Goal: Task Accomplishment & Management: Use online tool/utility

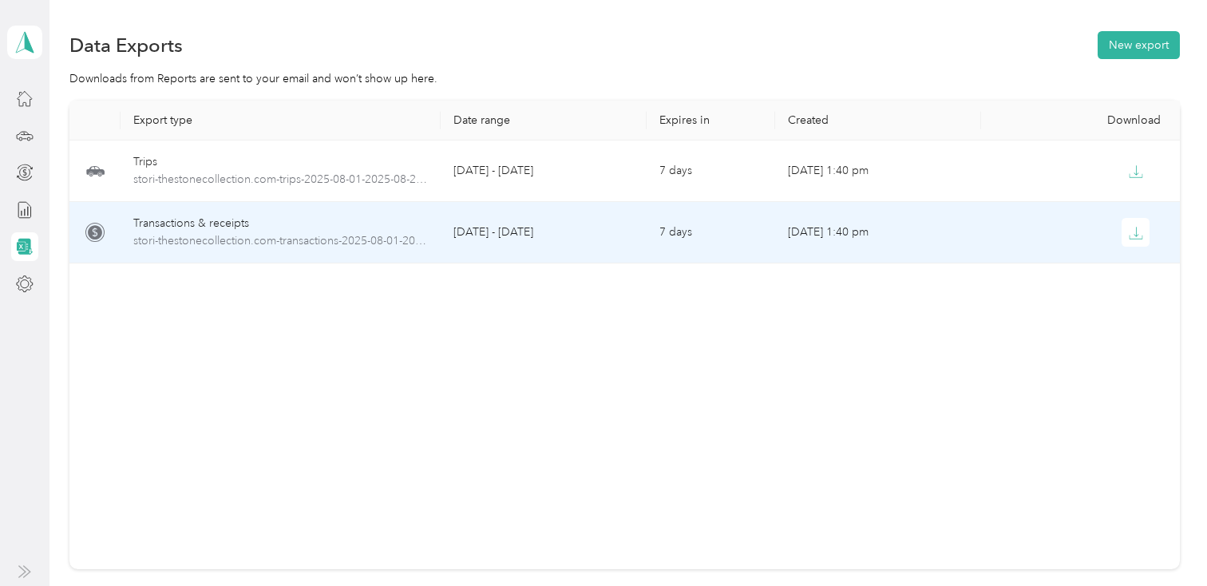
click at [307, 220] on div "Transactions & receipts" at bounding box center [280, 224] width 294 height 18
click at [1141, 218] on button "button" at bounding box center [1135, 232] width 29 height 29
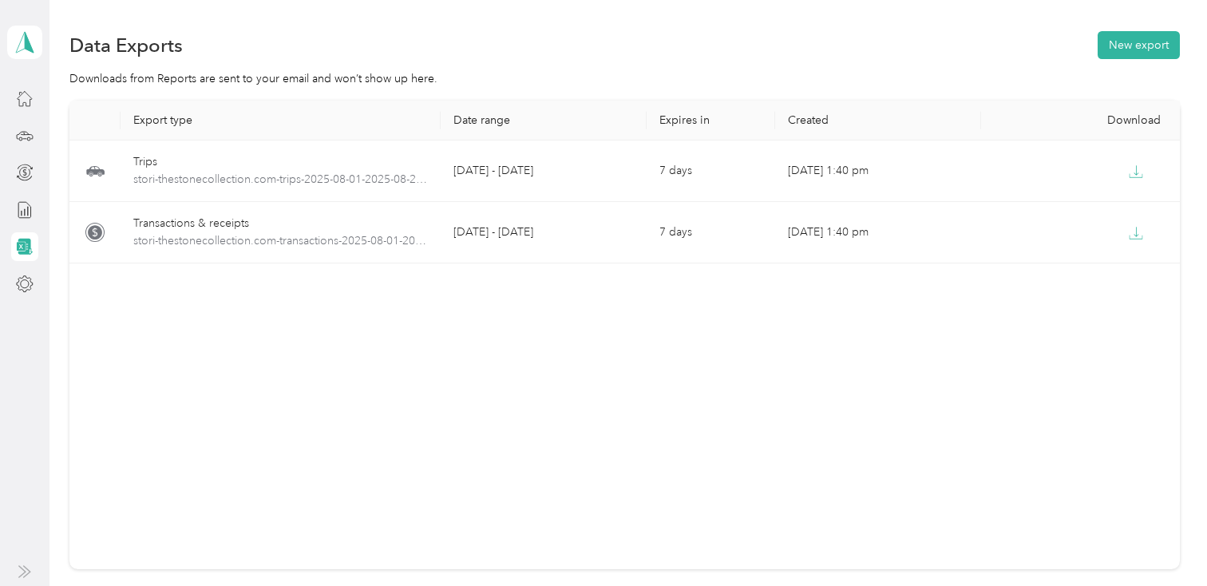
click at [27, 243] on icon at bounding box center [25, 247] width 15 height 17
click at [1136, 46] on button "New export" at bounding box center [1139, 45] width 82 height 28
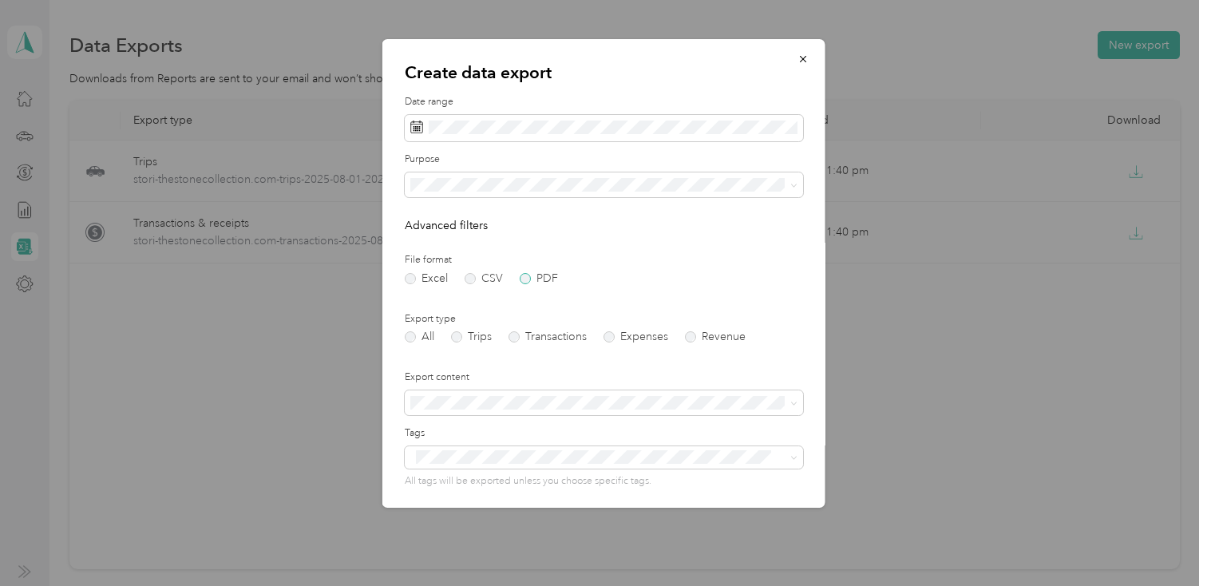
click at [530, 280] on label "PDF" at bounding box center [539, 278] width 38 height 11
click at [414, 125] on icon at bounding box center [416, 127] width 13 height 13
click at [418, 125] on icon at bounding box center [416, 127] width 13 height 13
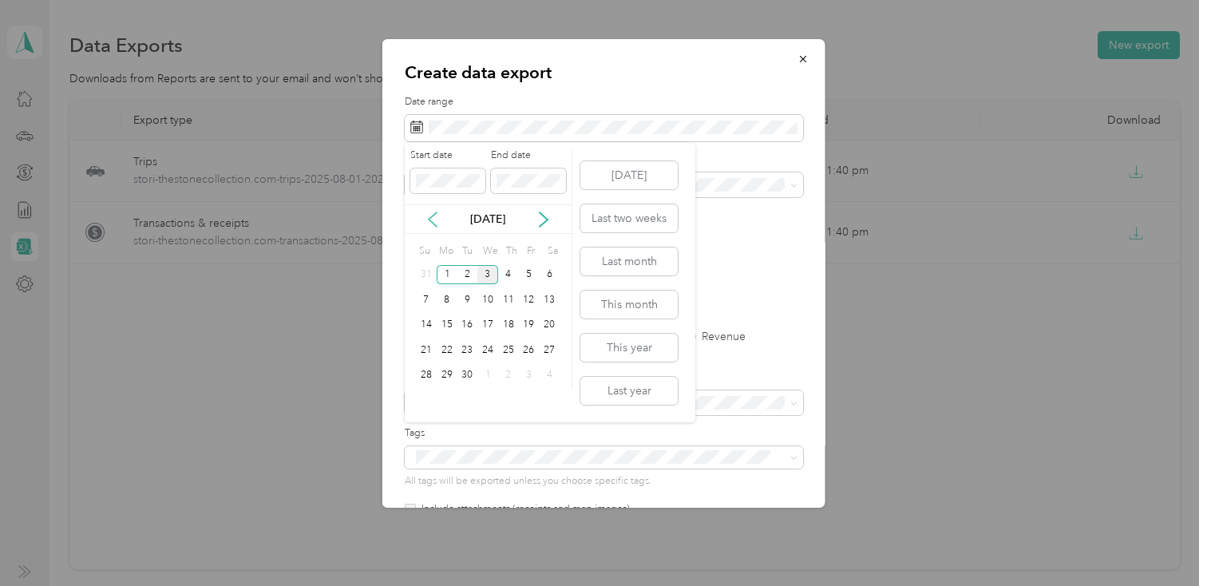
click at [426, 224] on icon at bounding box center [433, 220] width 16 height 16
click at [530, 282] on div "1" at bounding box center [529, 275] width 21 height 20
click at [527, 370] on div "29" at bounding box center [529, 376] width 21 height 20
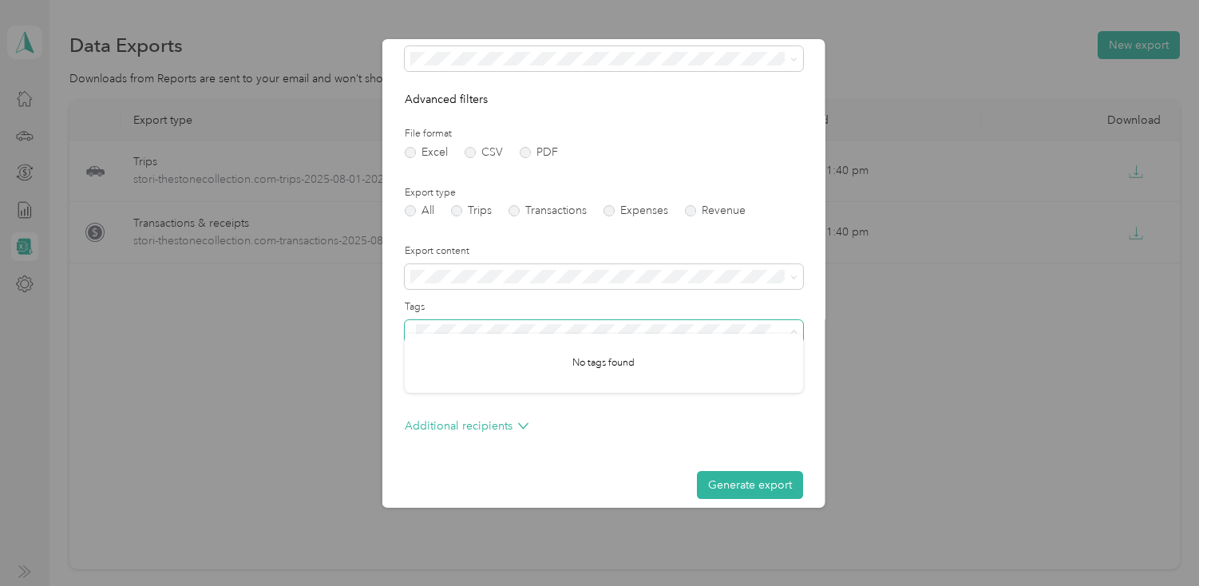
scroll to position [136, 0]
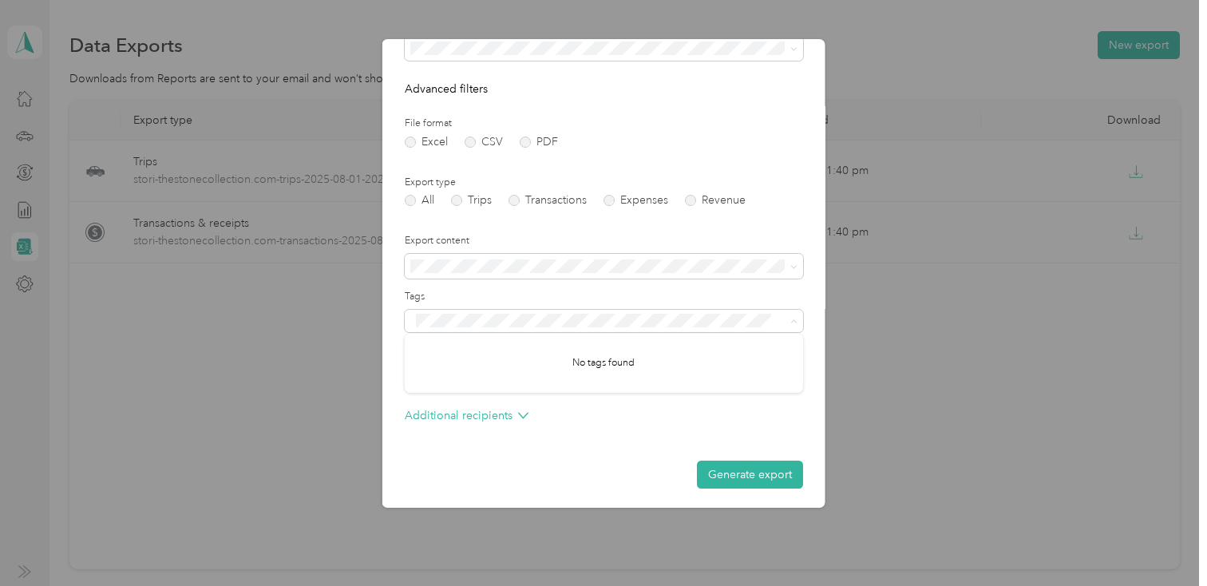
click at [554, 428] on div "Additional recipients" at bounding box center [604, 420] width 398 height 26
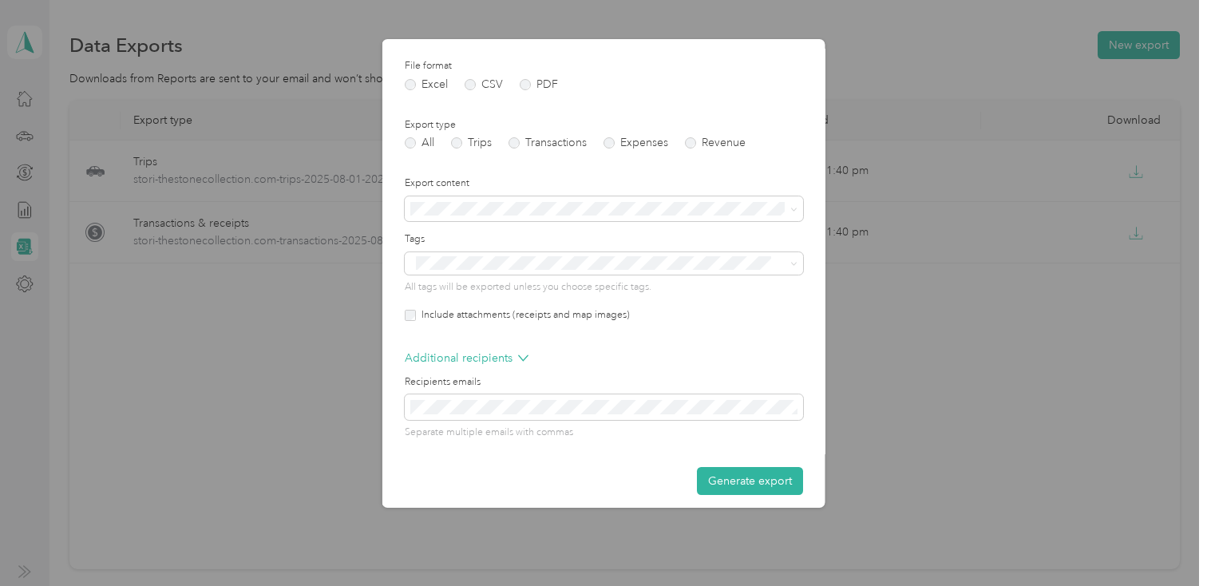
scroll to position [202, 0]
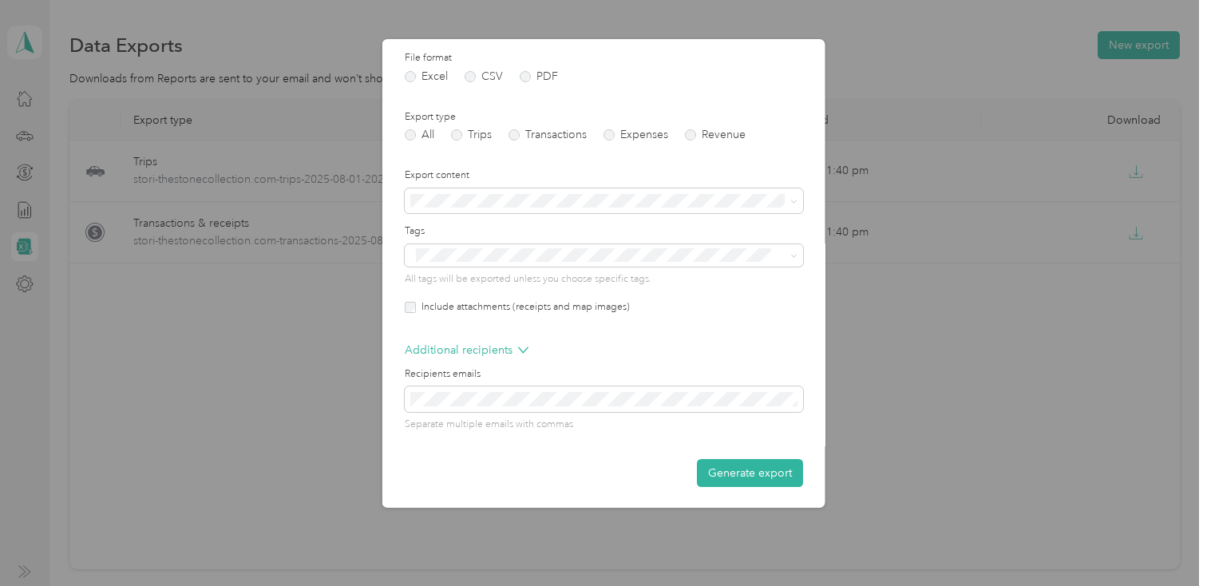
click at [417, 309] on label "Include attachments (receipts and map images)" at bounding box center [523, 307] width 214 height 14
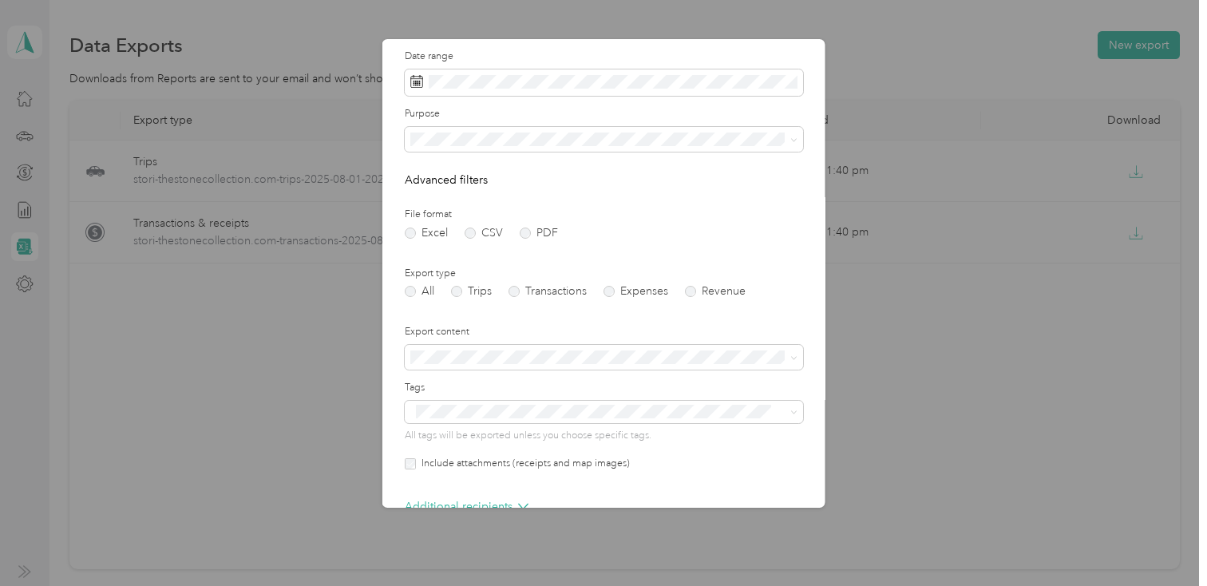
scroll to position [42, 0]
click at [515, 191] on div "The Stone Collection" at bounding box center [604, 199] width 376 height 17
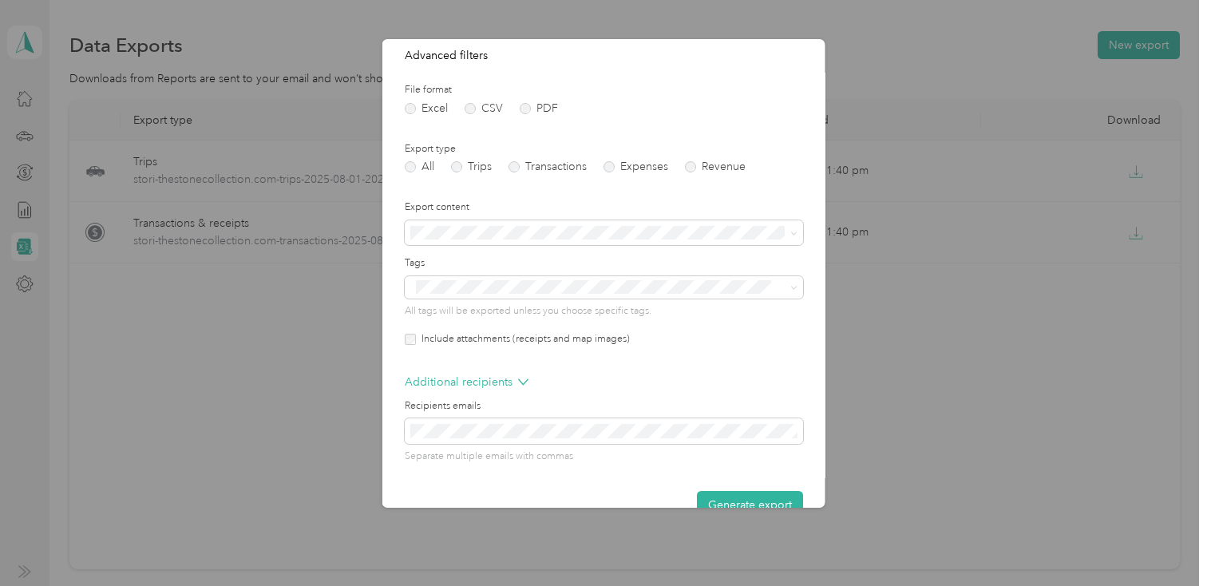
scroll to position [204, 0]
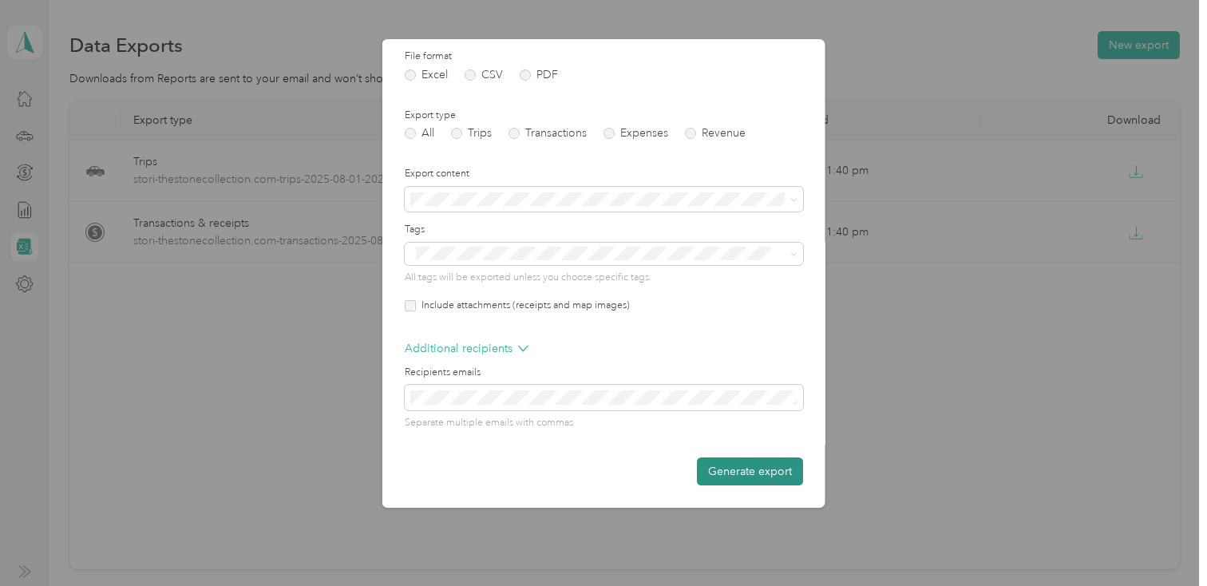
click at [740, 468] on button "Generate export" at bounding box center [750, 471] width 106 height 28
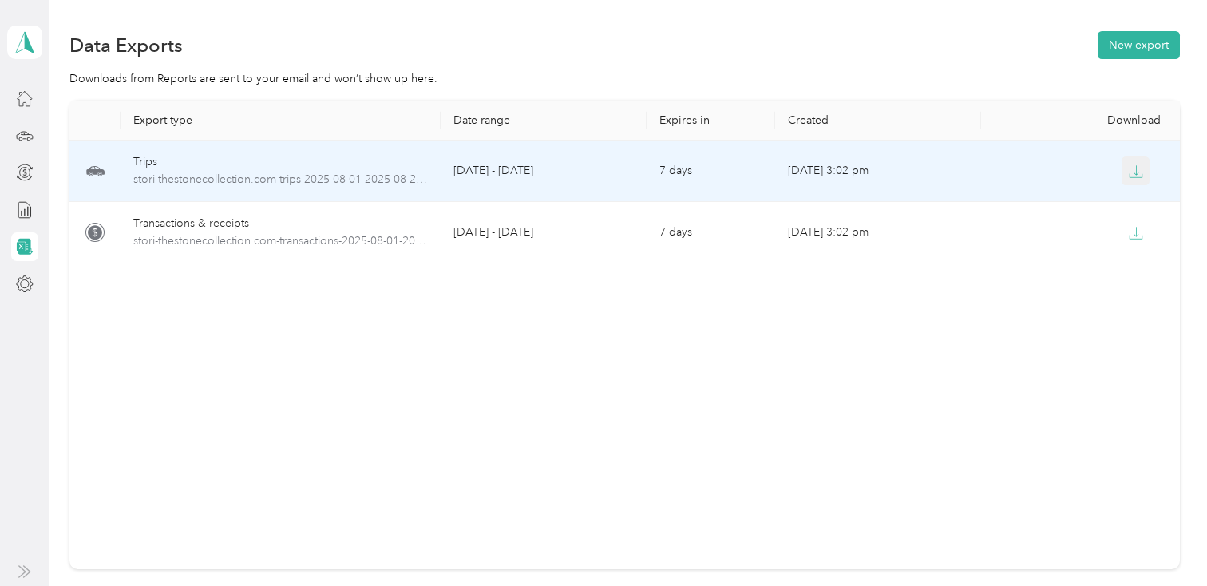
click at [1132, 160] on button "button" at bounding box center [1135, 170] width 29 height 29
